Goal: Task Accomplishment & Management: Use online tool/utility

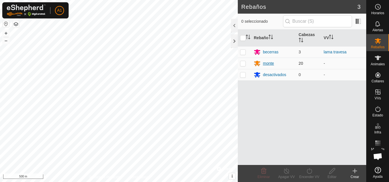
click at [269, 61] on div "monte" at bounding box center [268, 64] width 11 height 6
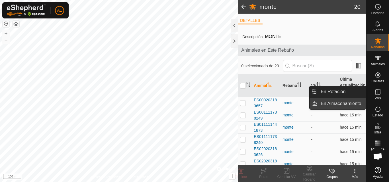
click at [347, 102] on link "En Almacenamiento" at bounding box center [341, 103] width 49 height 11
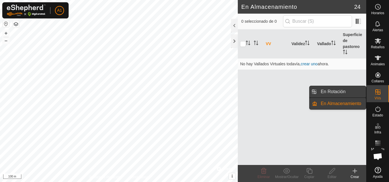
click at [323, 90] on link "En Rotación" at bounding box center [341, 91] width 49 height 11
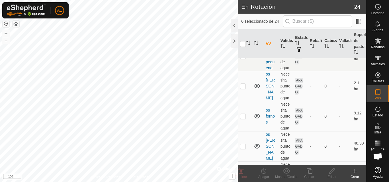
scroll to position [484, 0]
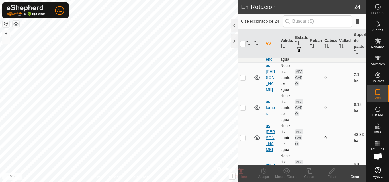
click at [266, 127] on link "os [PERSON_NAME]" at bounding box center [270, 138] width 9 height 28
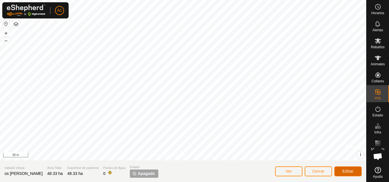
click at [344, 171] on span "Editar" at bounding box center [347, 171] width 11 height 5
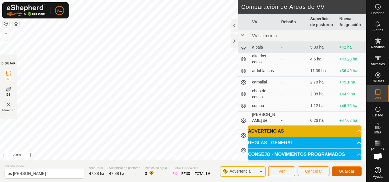
click at [342, 169] on span "Guardar" at bounding box center [347, 171] width 16 height 5
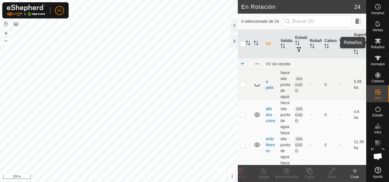
click at [379, 40] on icon at bounding box center [378, 40] width 6 height 5
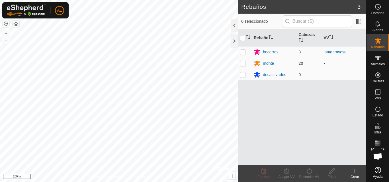
click at [267, 63] on div "monte" at bounding box center [268, 64] width 11 height 6
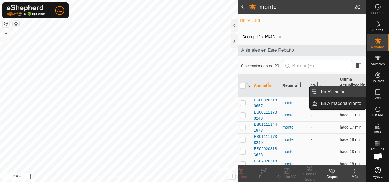
click at [339, 93] on span "En Rotación" at bounding box center [333, 92] width 25 height 7
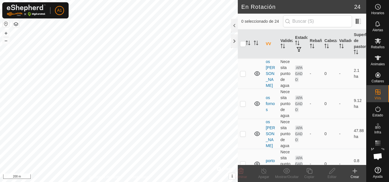
scroll to position [512, 0]
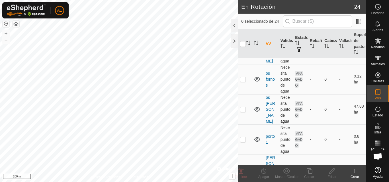
click at [245, 107] on p-checkbox at bounding box center [243, 109] width 6 height 5
checkbox input "true"
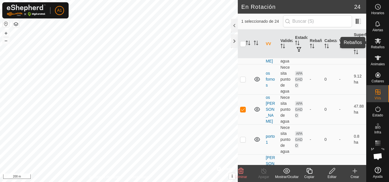
click at [377, 43] on icon at bounding box center [378, 40] width 6 height 5
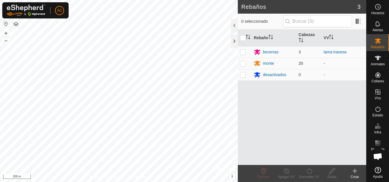
click at [244, 62] on p-checkbox at bounding box center [243, 63] width 6 height 5
checkbox input "true"
click at [309, 171] on icon at bounding box center [309, 171] width 7 height 7
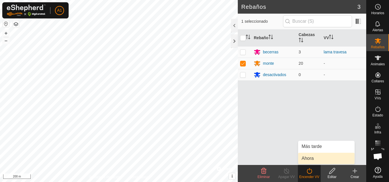
click at [307, 156] on link "Ahora" at bounding box center [326, 158] width 56 height 11
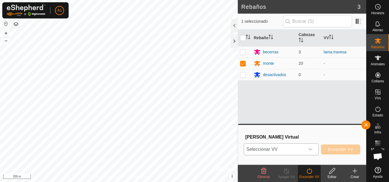
click at [311, 146] on div "dropdown trigger" at bounding box center [310, 149] width 11 height 11
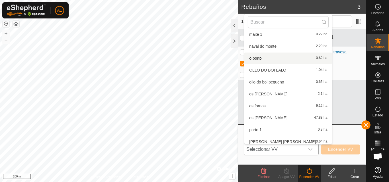
scroll to position [149, 0]
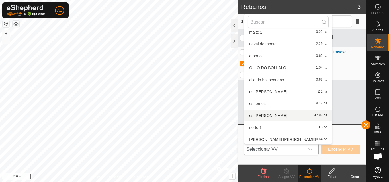
click at [263, 114] on li "os [PERSON_NAME] 47.88 ha" at bounding box center [288, 115] width 88 height 11
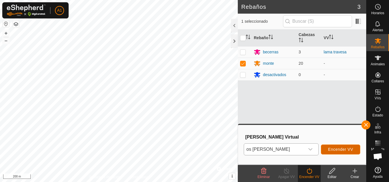
click at [335, 149] on span "Encender VV" at bounding box center [340, 149] width 25 height 5
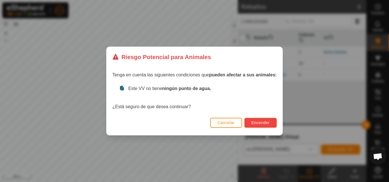
click at [255, 121] on span "Encender" at bounding box center [260, 123] width 18 height 5
